Goal: Use online tool/utility: Use online tool/utility

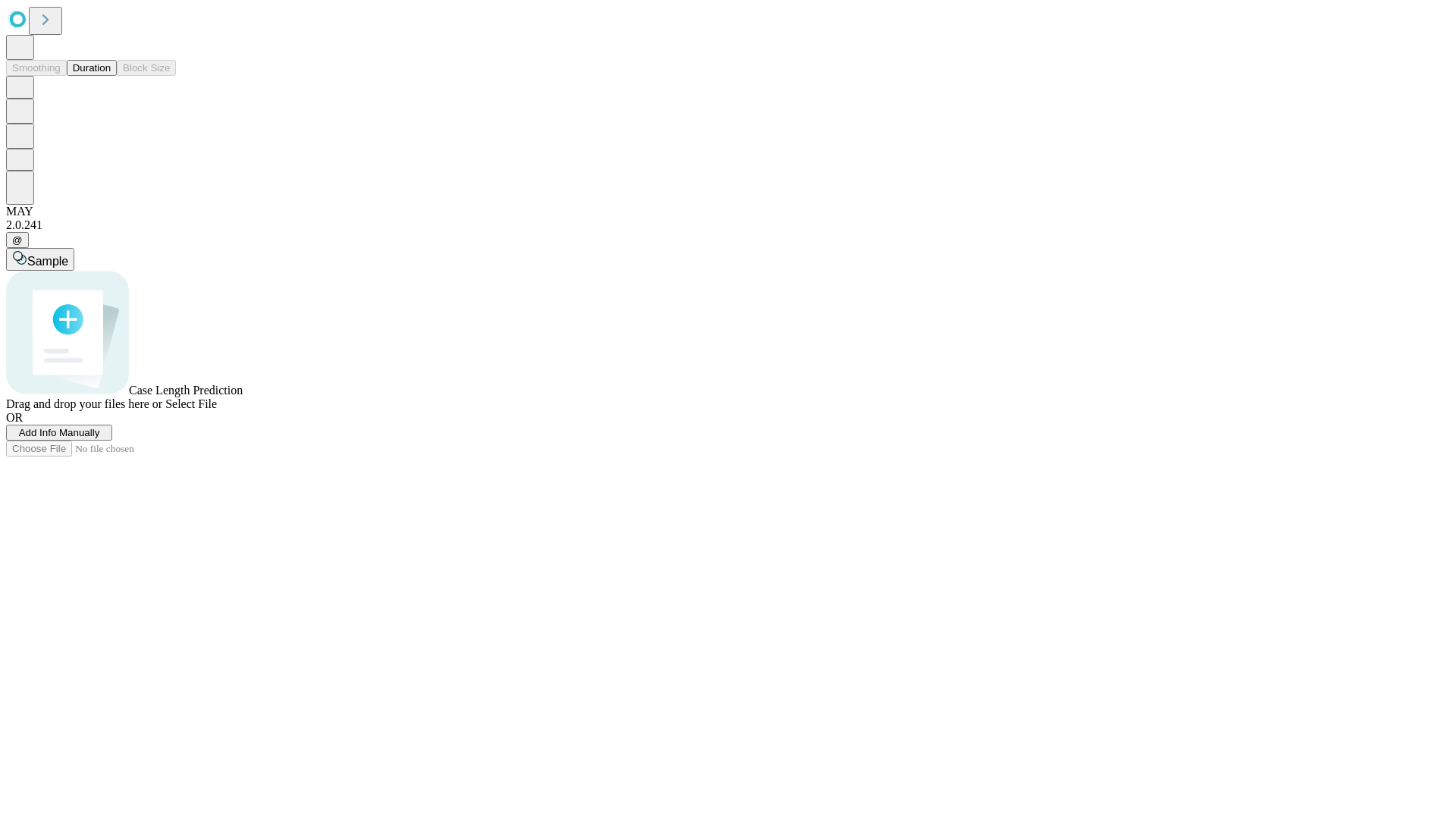
click at [111, 76] on button "Duration" at bounding box center [92, 68] width 50 height 16
click at [100, 438] on span "Add Info Manually" at bounding box center [59, 432] width 81 height 11
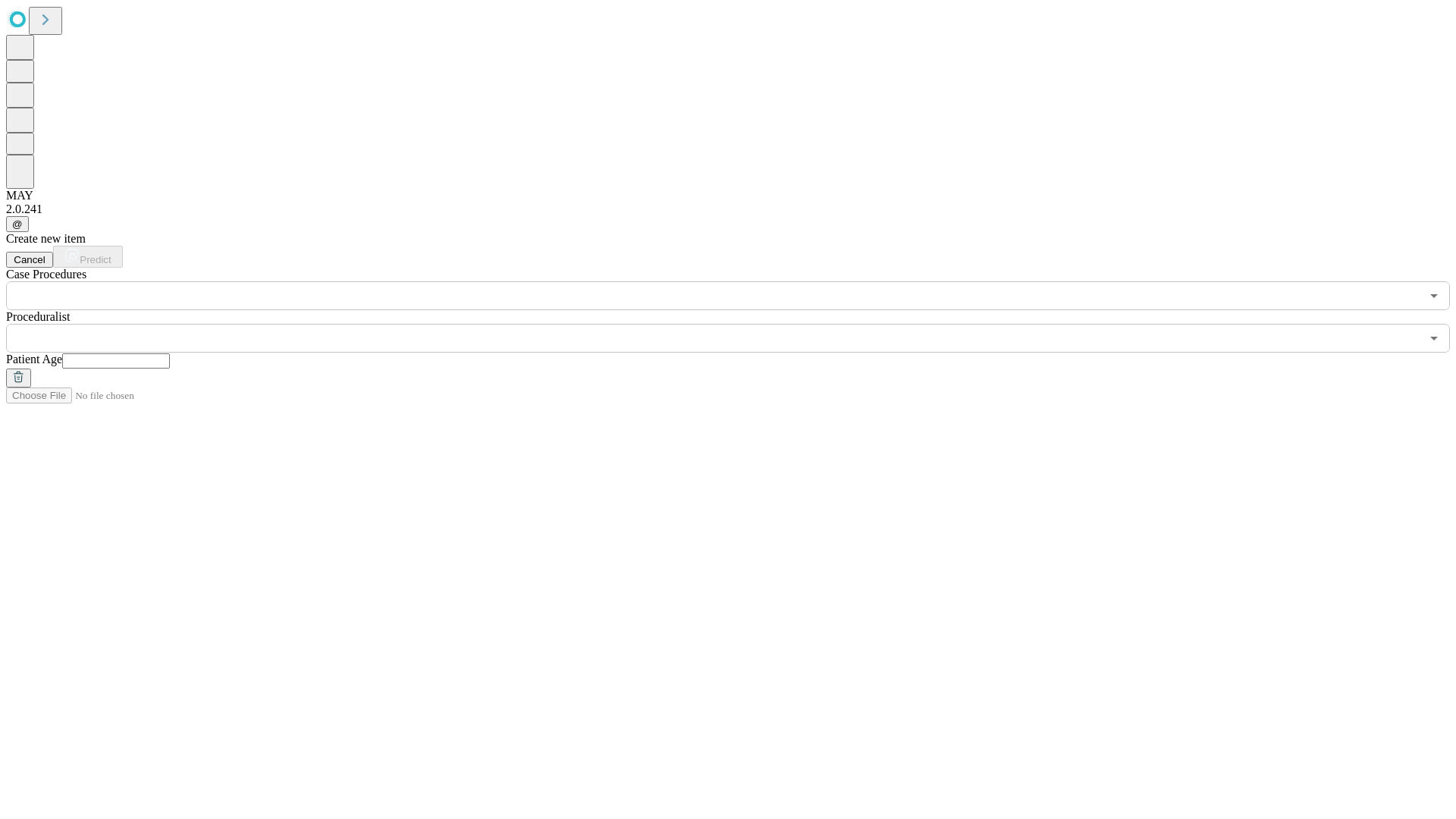
click at [170, 354] on input "text" at bounding box center [116, 361] width 108 height 15
type input "**"
click at [738, 324] on input "text" at bounding box center [714, 338] width 1414 height 29
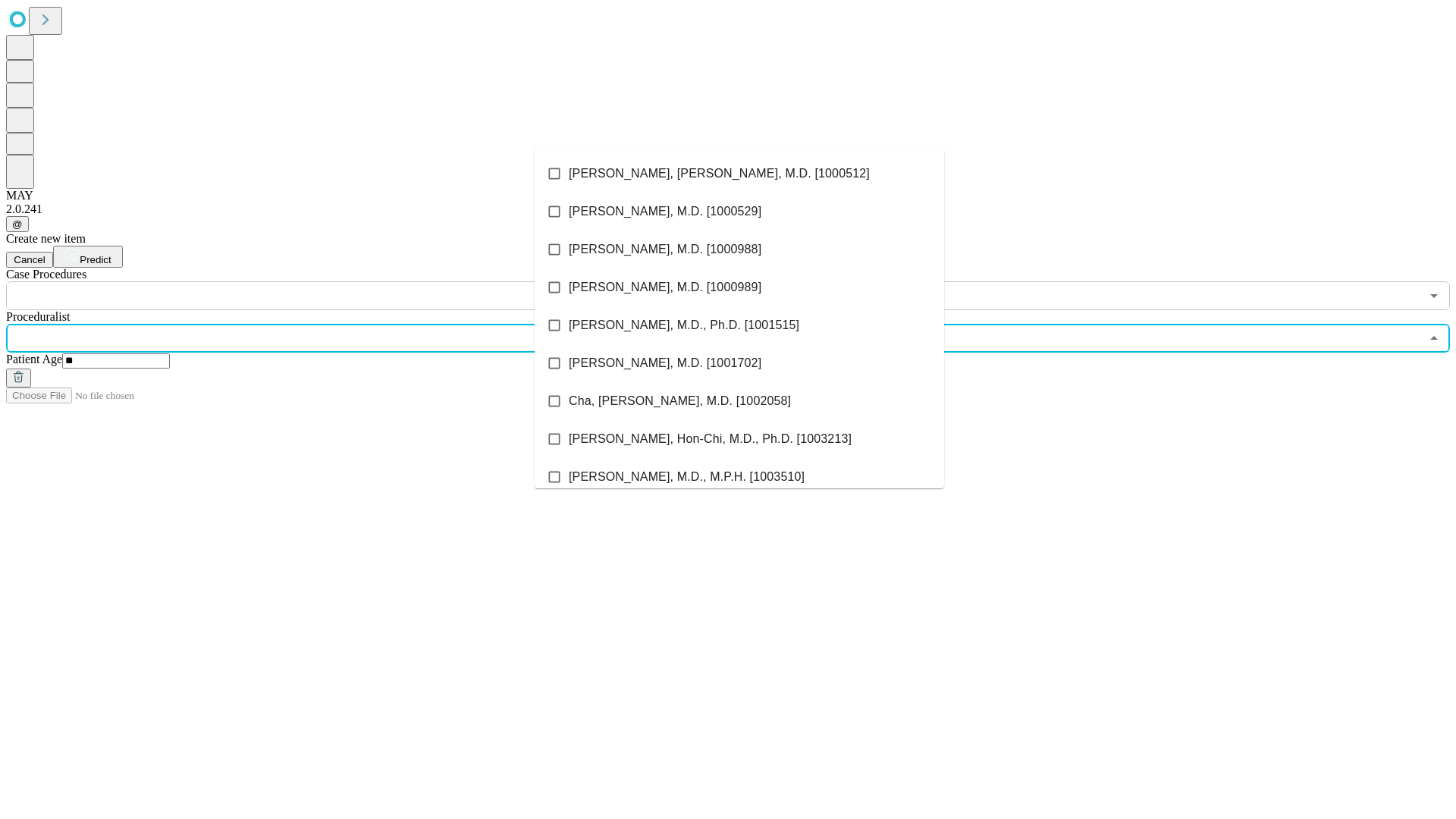
click at [739, 174] on li "[PERSON_NAME], [PERSON_NAME], M.D. [1000512]" at bounding box center [739, 174] width 410 height 38
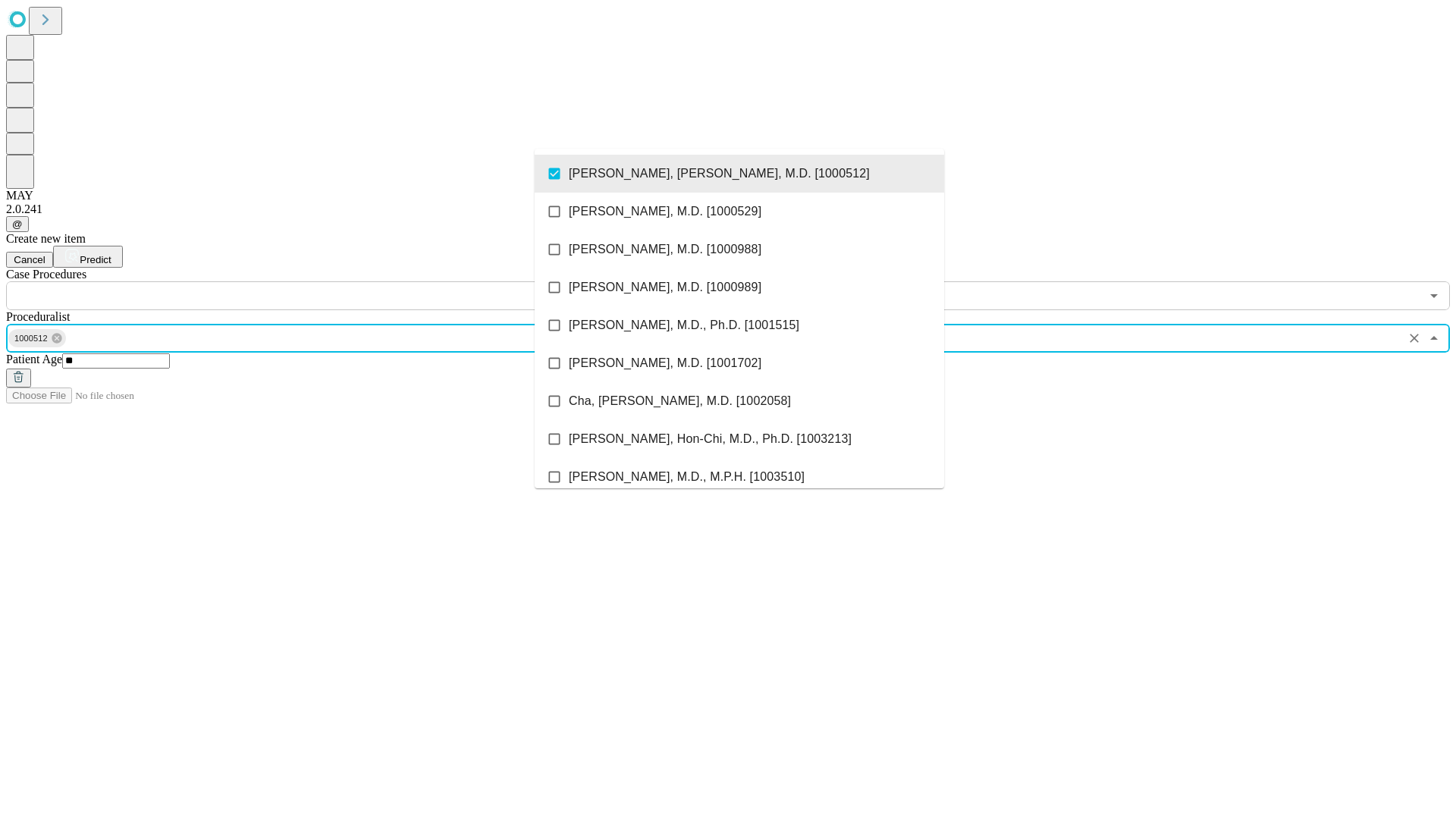
click at [318, 281] on input "text" at bounding box center [714, 296] width 1414 height 29
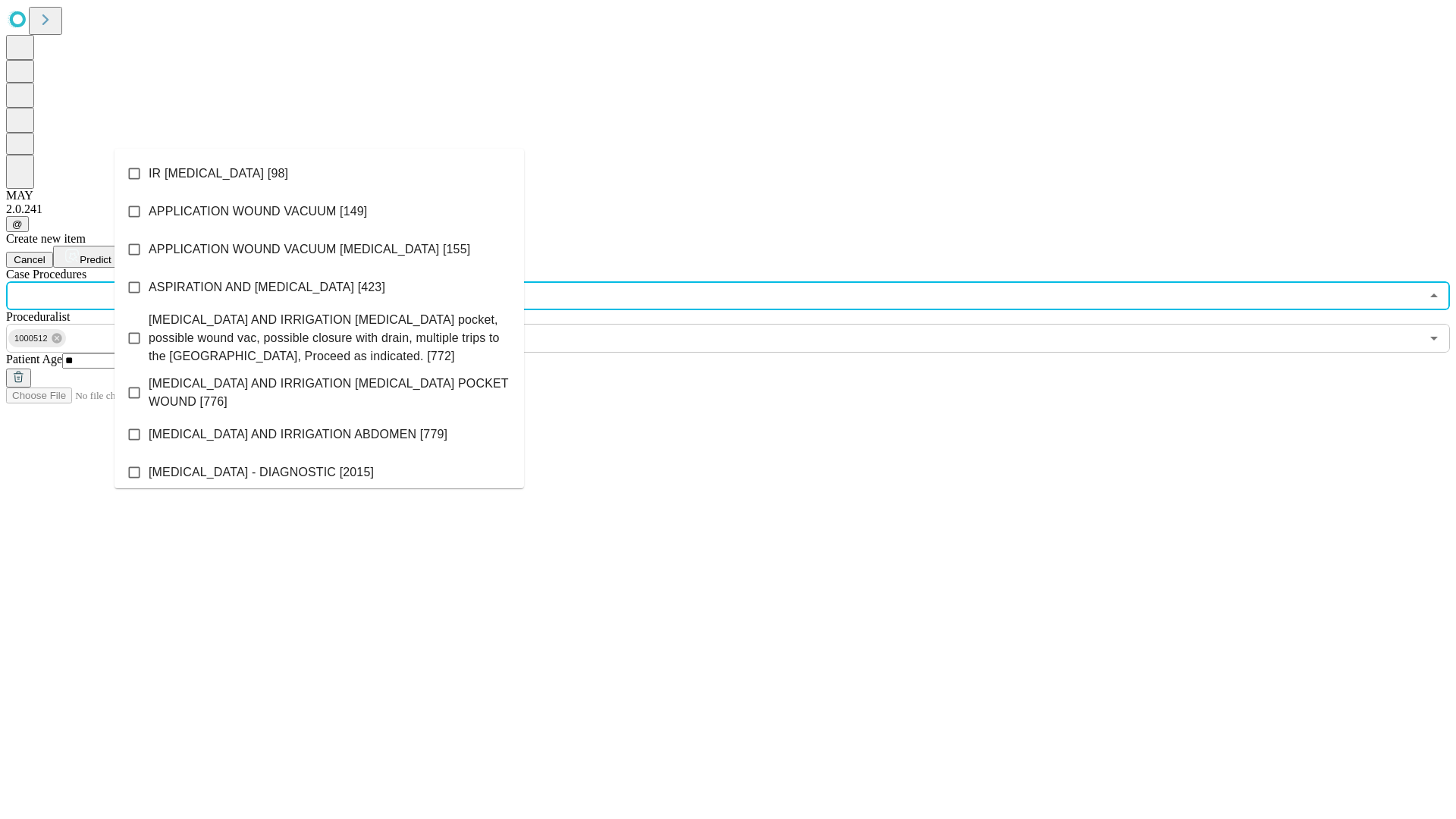
click at [319, 174] on li "IR [MEDICAL_DATA] [98]" at bounding box center [319, 174] width 410 height 38
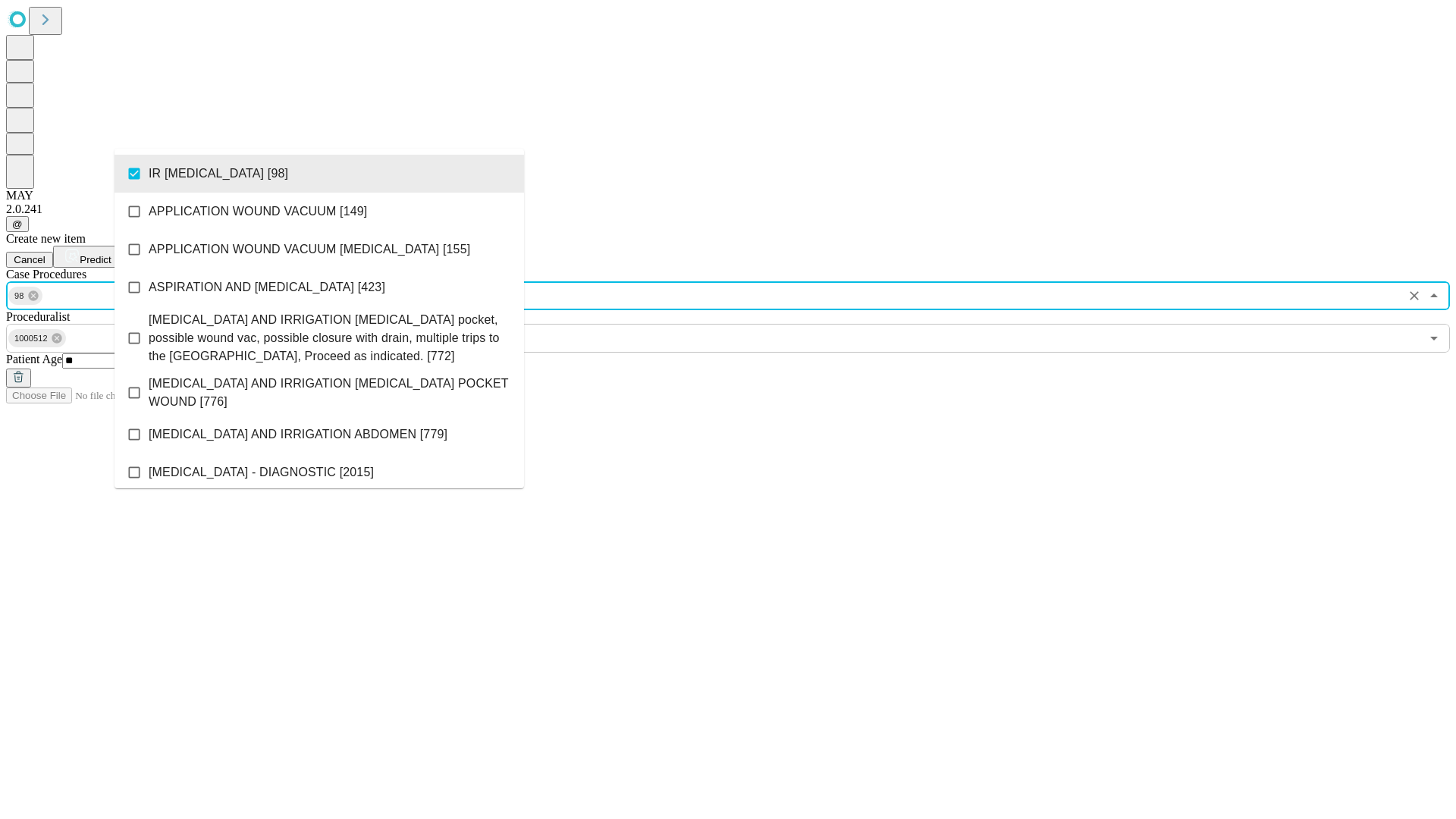
click at [111, 254] on span "Predict" at bounding box center [95, 260] width 31 height 11
